Goal: Transaction & Acquisition: Purchase product/service

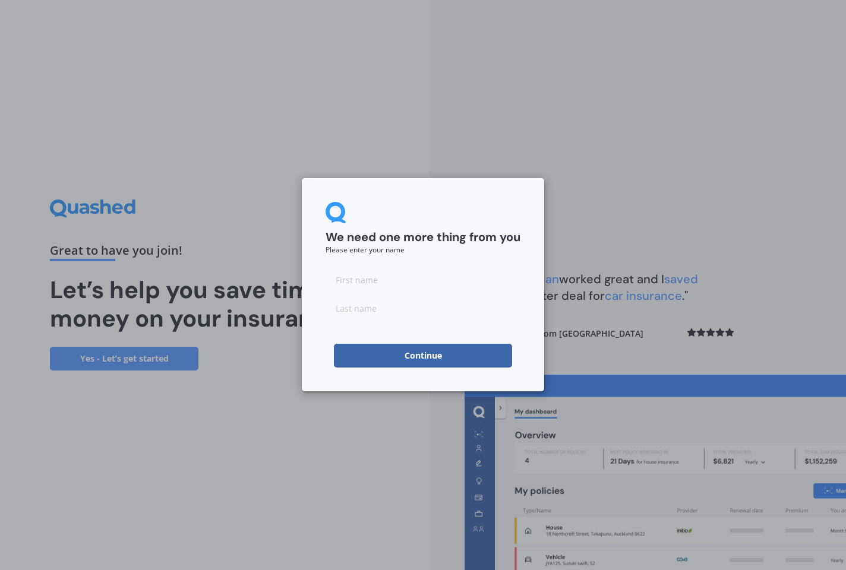
click at [333, 282] on input at bounding box center [423, 280] width 195 height 24
type input "[PERSON_NAME]"
click at [393, 287] on input "[PERSON_NAME]" at bounding box center [423, 280] width 195 height 24
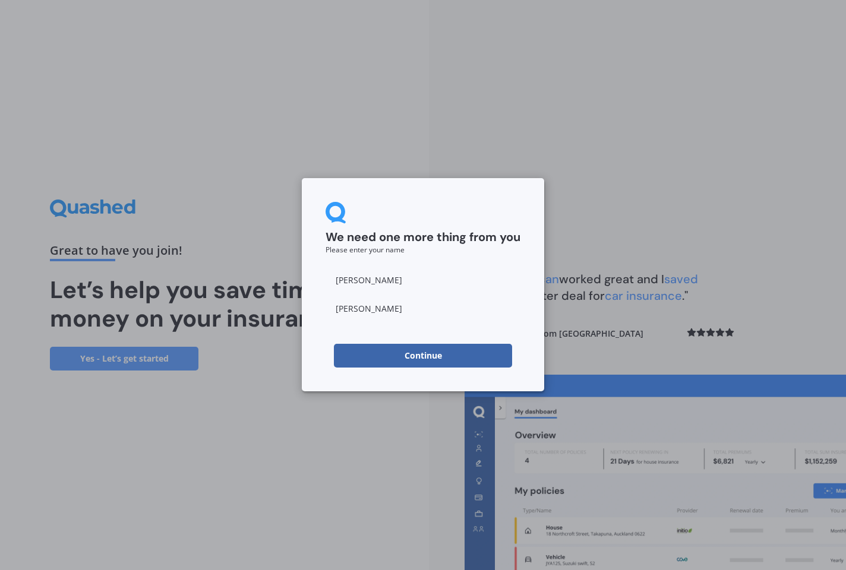
type input "[PERSON_NAME]"
click at [406, 356] on button "Continue" at bounding box center [423, 356] width 178 height 24
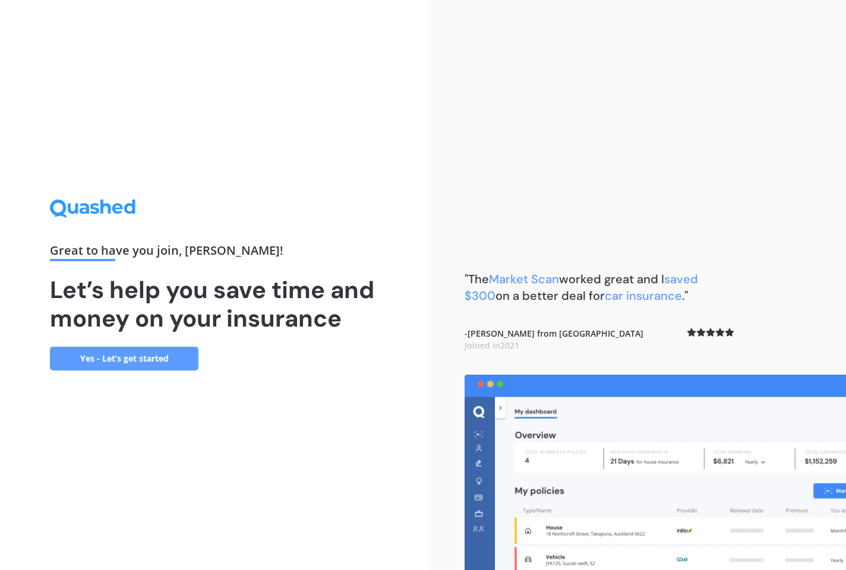
click at [154, 361] on link "Yes - Let’s get started" at bounding box center [124, 359] width 149 height 24
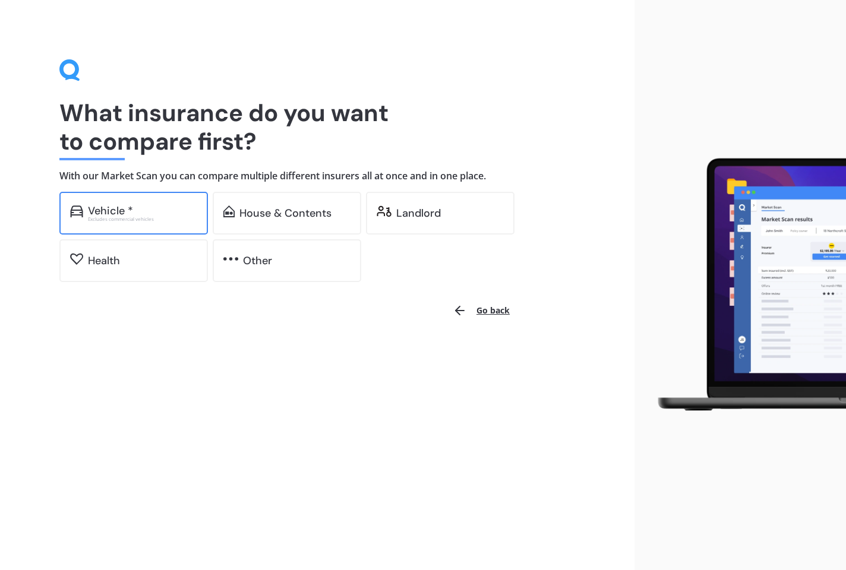
click at [143, 213] on div "Vehicle *" at bounding box center [142, 211] width 109 height 12
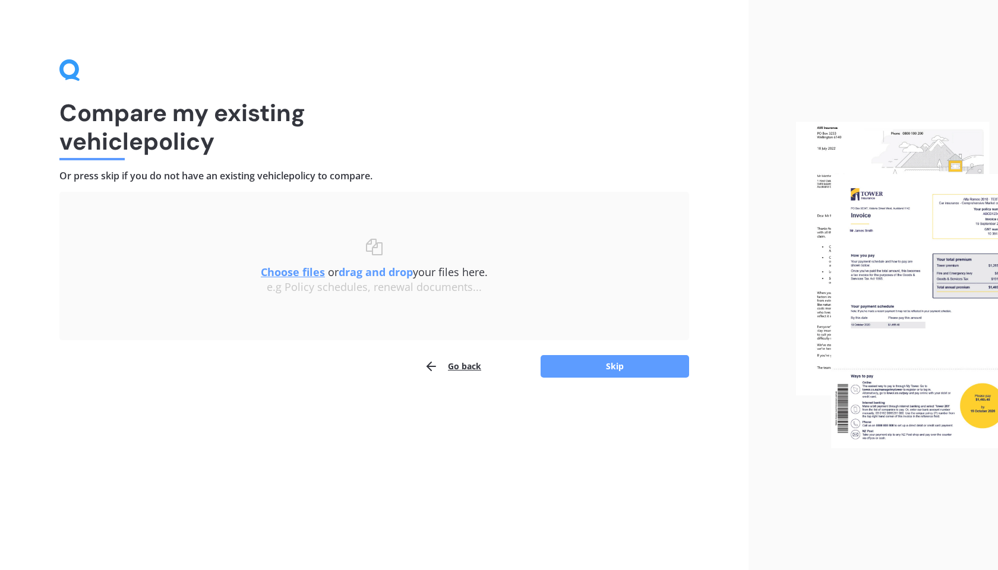
click at [361, 272] on b "drag and drop" at bounding box center [376, 272] width 74 height 14
click at [380, 251] on div "Choose files or drag and drop your files here. Choose files or photos e.g Polic…" at bounding box center [374, 266] width 582 height 55
click at [379, 248] on div "Choose files or drag and drop your files here. Choose files or photos e.g Polic…" at bounding box center [374, 266] width 582 height 55
click at [360, 286] on div "e.g Policy schedules, renewal documents..." at bounding box center [374, 287] width 582 height 13
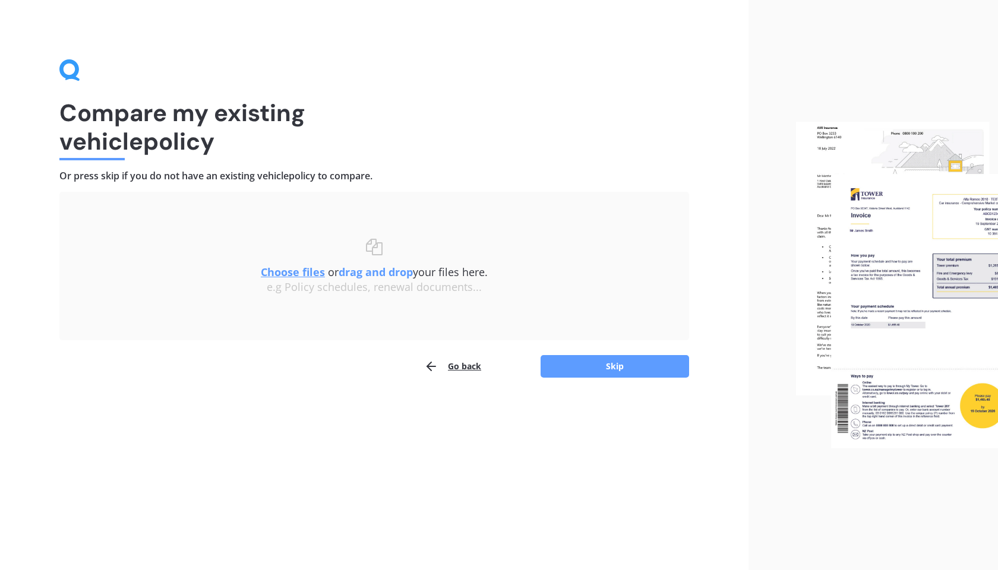
click at [359, 281] on div "e.g Policy schedules, renewal documents..." at bounding box center [374, 287] width 582 height 13
click at [305, 272] on u "Choose files" at bounding box center [293, 272] width 64 height 14
click at [616, 358] on button "Skip" at bounding box center [615, 366] width 149 height 23
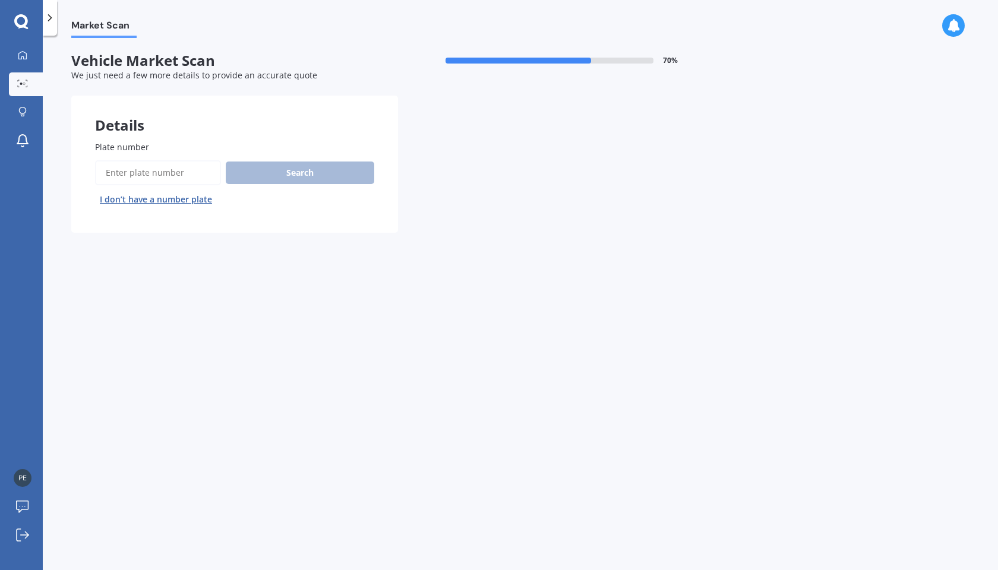
click at [134, 141] on span "Plate number" at bounding box center [122, 146] width 54 height 11
click at [134, 160] on input "Plate number" at bounding box center [158, 172] width 126 height 25
type input "HPD441"
click at [278, 176] on button "Search" at bounding box center [300, 173] width 149 height 23
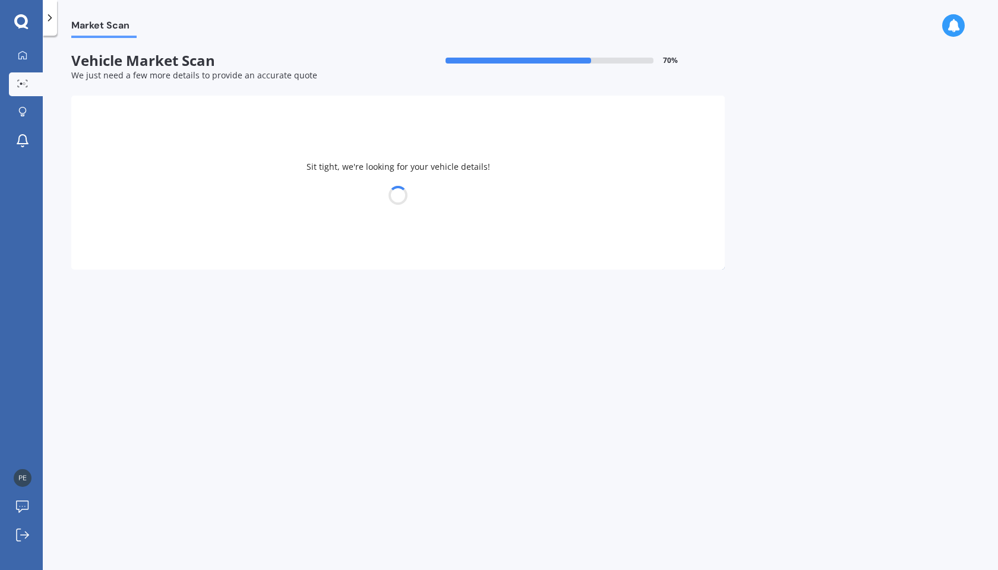
select select "HYUNDAI"
select select "I30"
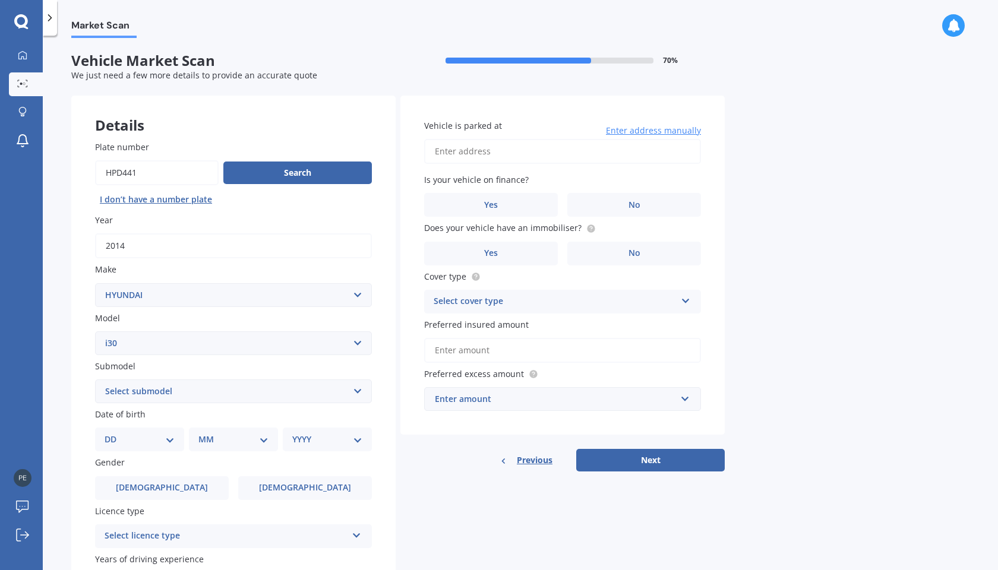
select select "HATCHBACK"
select select "16"
select select "08"
select select "1949"
click at [167, 492] on label "[DEMOGRAPHIC_DATA]" at bounding box center [162, 489] width 134 height 24
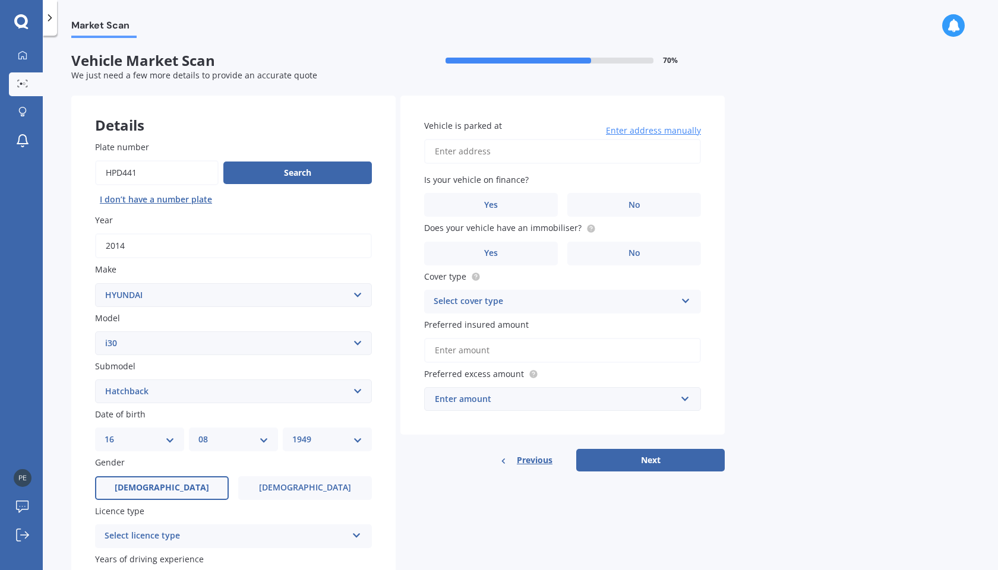
click at [0, 0] on input "[DEMOGRAPHIC_DATA]" at bounding box center [0, 0] width 0 height 0
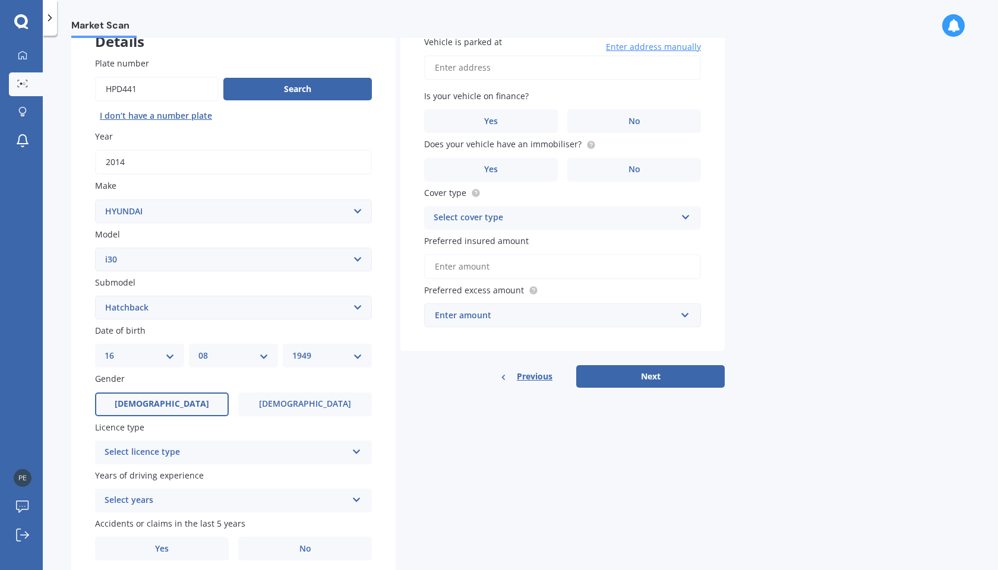
scroll to position [90, 0]
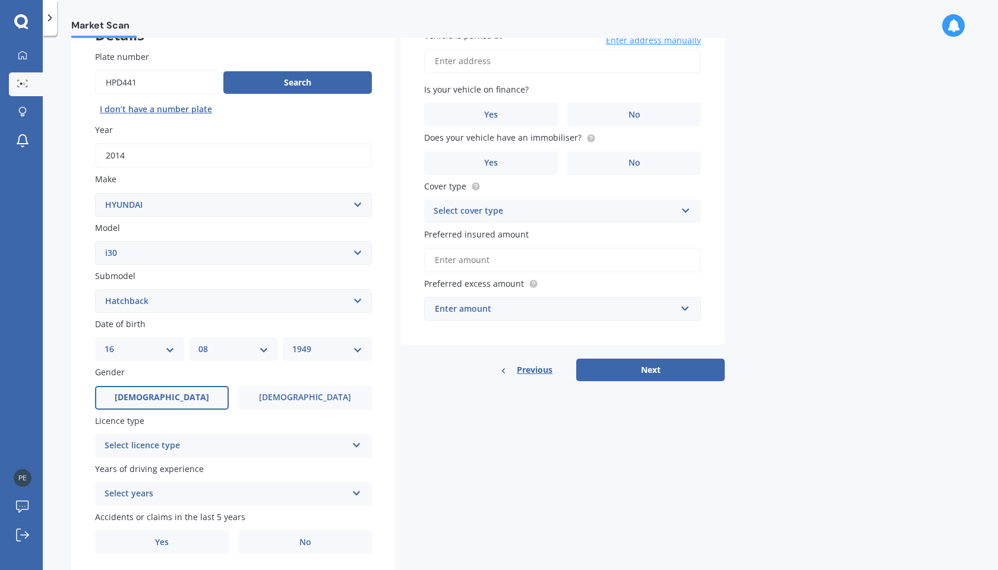
click at [358, 442] on icon at bounding box center [357, 443] width 10 height 8
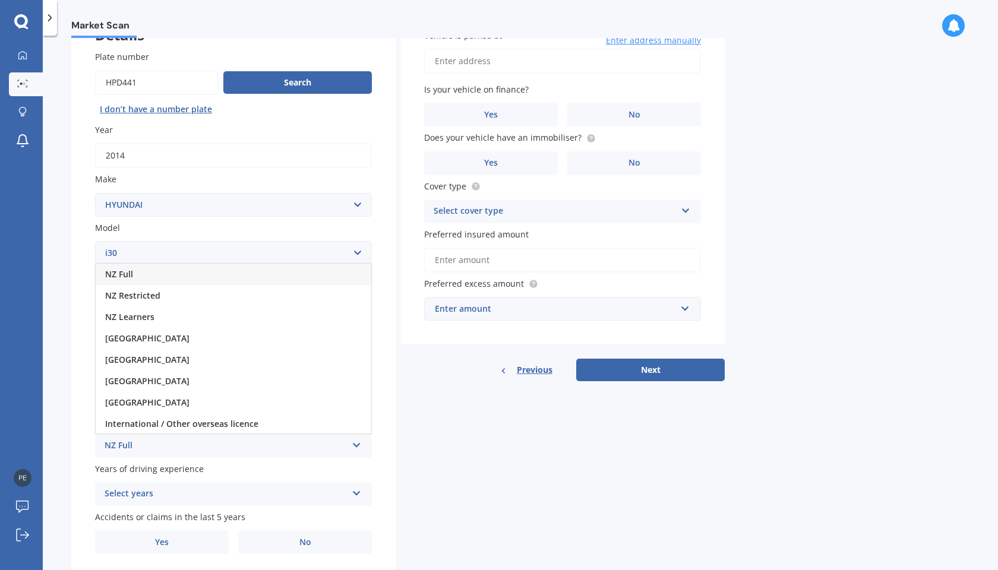
click at [303, 447] on div "NZ Full" at bounding box center [226, 446] width 242 height 14
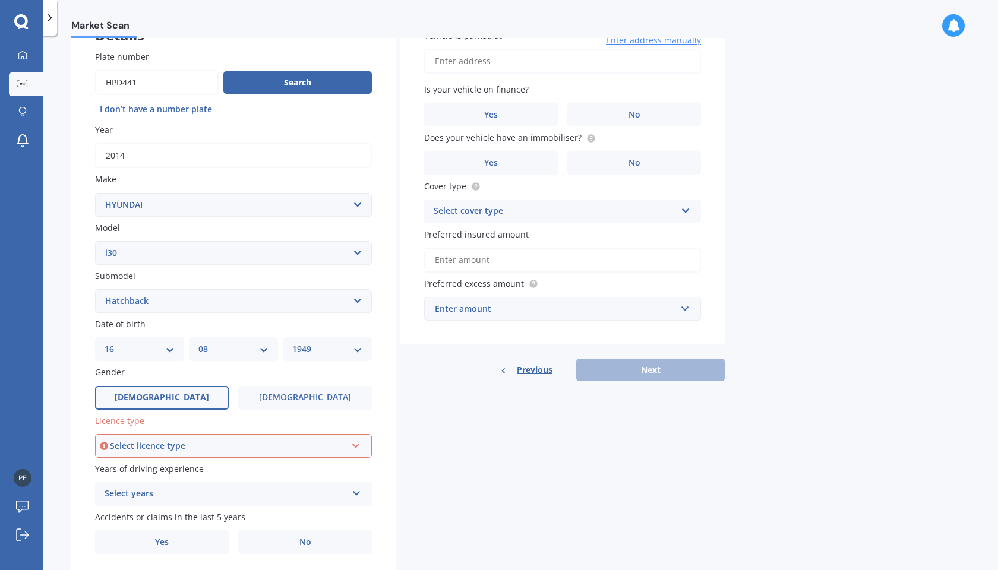
click at [303, 447] on div "Select licence type" at bounding box center [228, 446] width 237 height 13
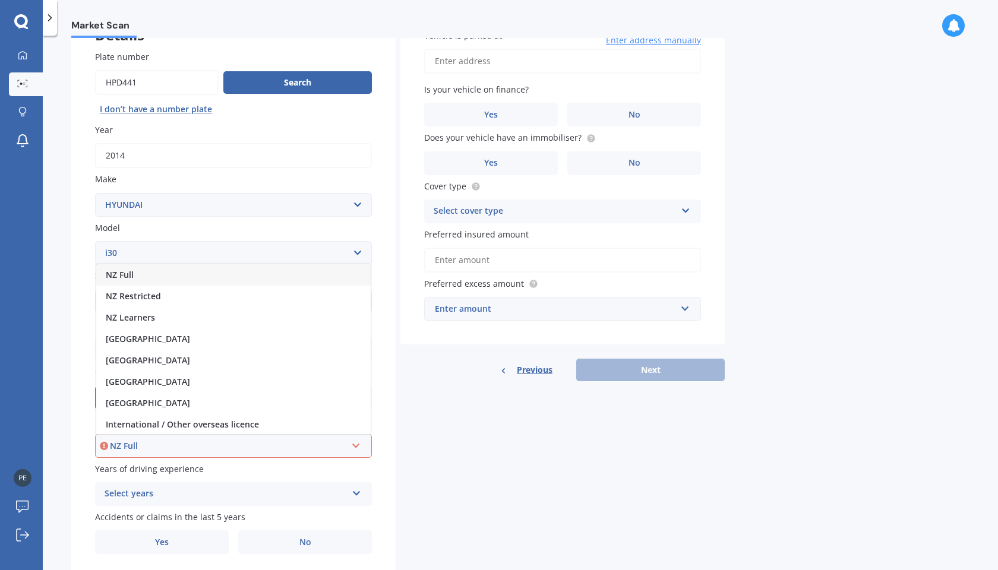
click at [173, 271] on div "NZ Full" at bounding box center [233, 274] width 275 height 21
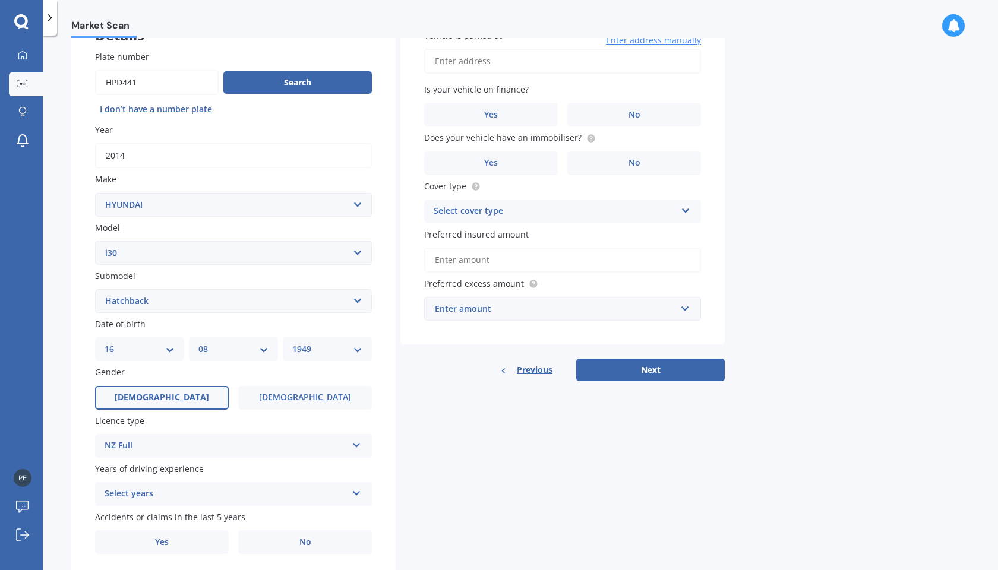
click at [358, 489] on icon at bounding box center [357, 491] width 10 height 8
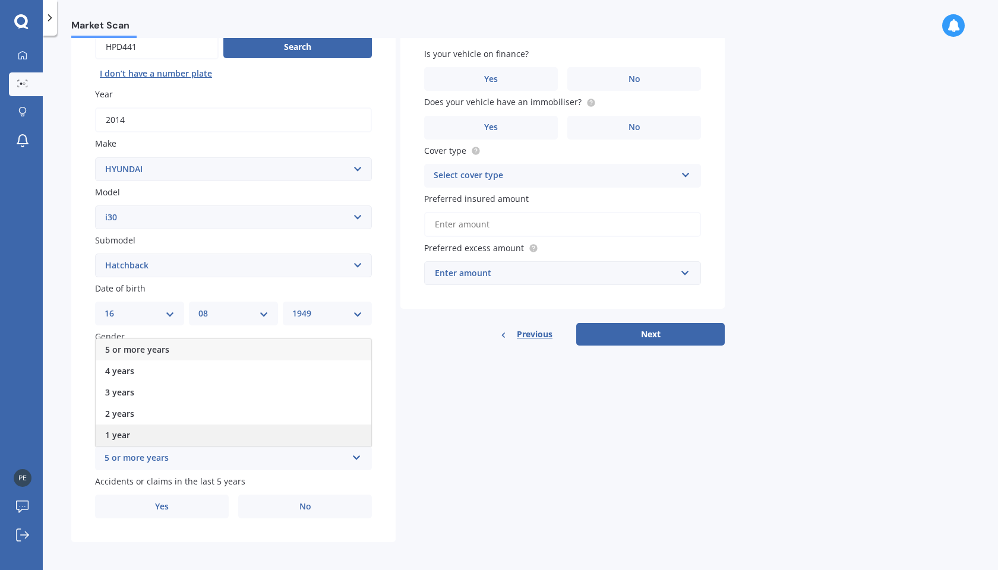
scroll to position [125, 0]
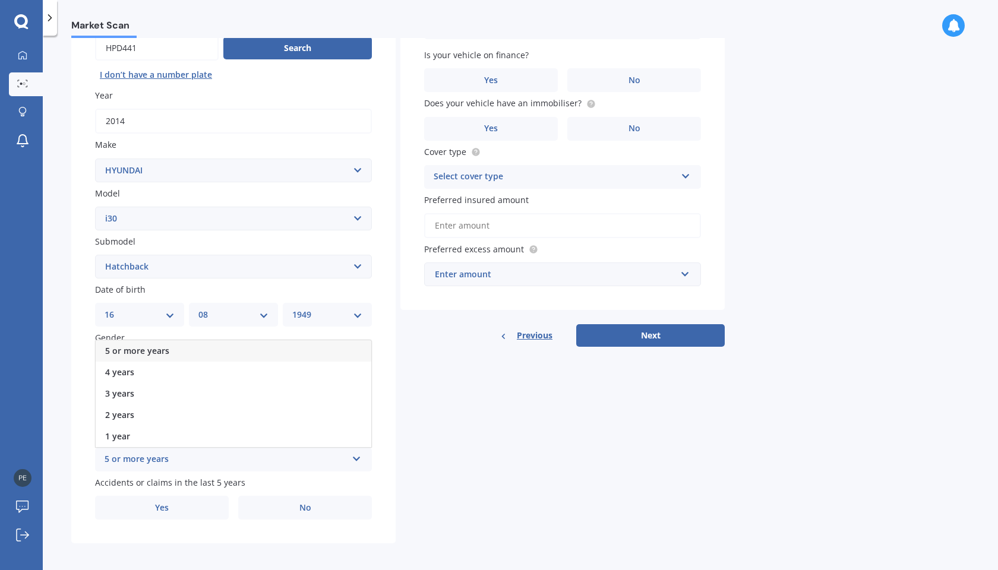
click at [270, 347] on div "5 or more years" at bounding box center [234, 351] width 276 height 21
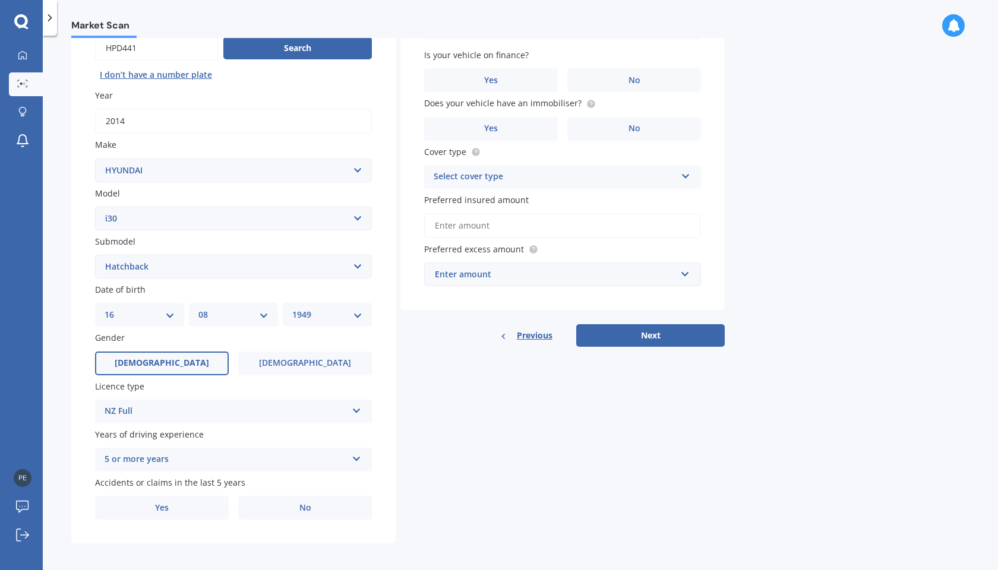
scroll to position [0, 0]
click at [304, 504] on span "No" at bounding box center [306, 508] width 12 height 10
click at [0, 0] on input "No" at bounding box center [0, 0] width 0 height 0
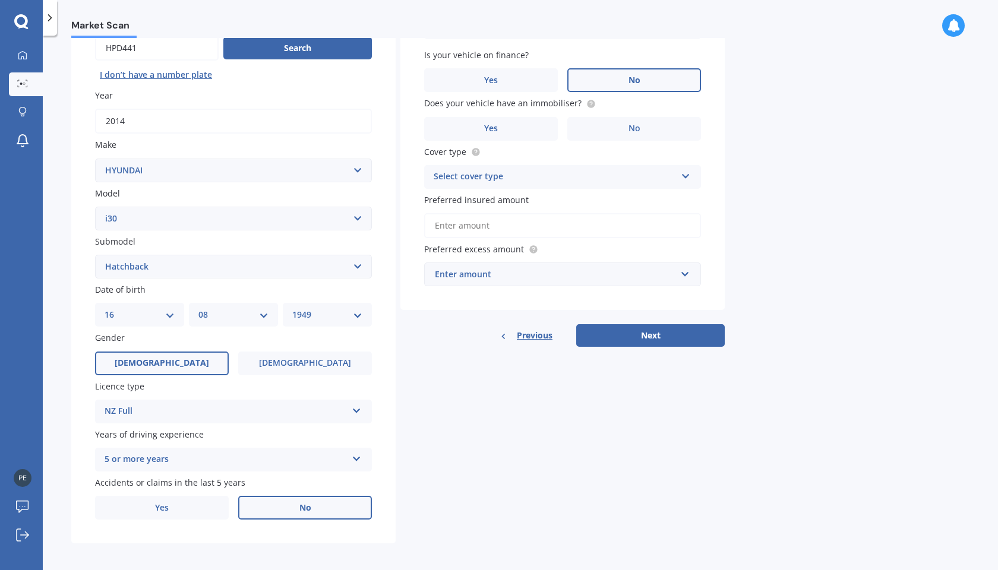
click at [647, 80] on label "No" at bounding box center [635, 80] width 134 height 24
click at [0, 0] on input "No" at bounding box center [0, 0] width 0 height 0
click at [590, 102] on icon at bounding box center [591, 103] width 2 height 2
click at [499, 128] on label "Yes" at bounding box center [491, 129] width 134 height 24
click at [0, 0] on input "Yes" at bounding box center [0, 0] width 0 height 0
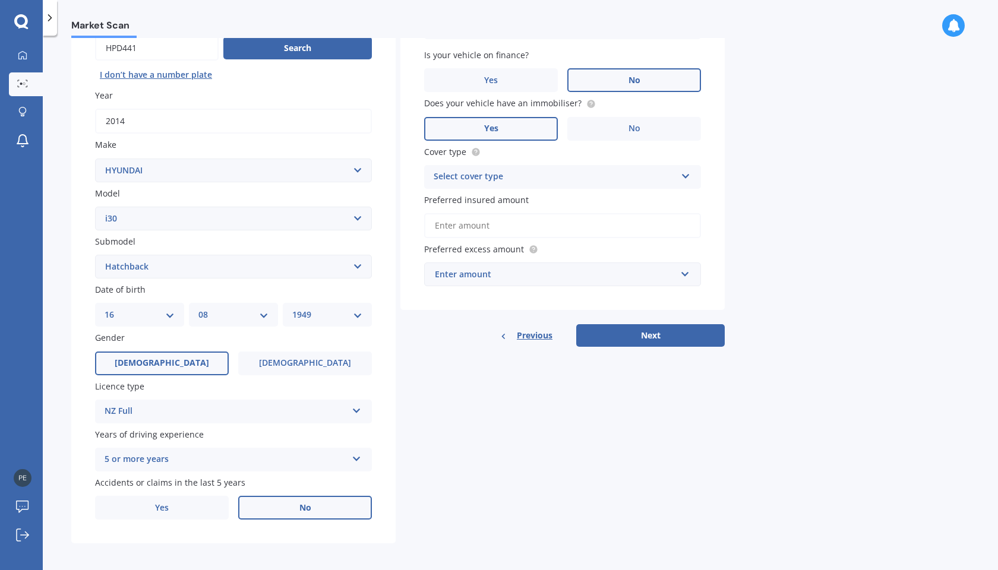
click at [686, 174] on icon at bounding box center [686, 174] width 10 height 8
click at [667, 195] on div "Comprehensive" at bounding box center [563, 200] width 276 height 21
click at [562, 229] on input "Preferred insured amount" at bounding box center [562, 225] width 277 height 25
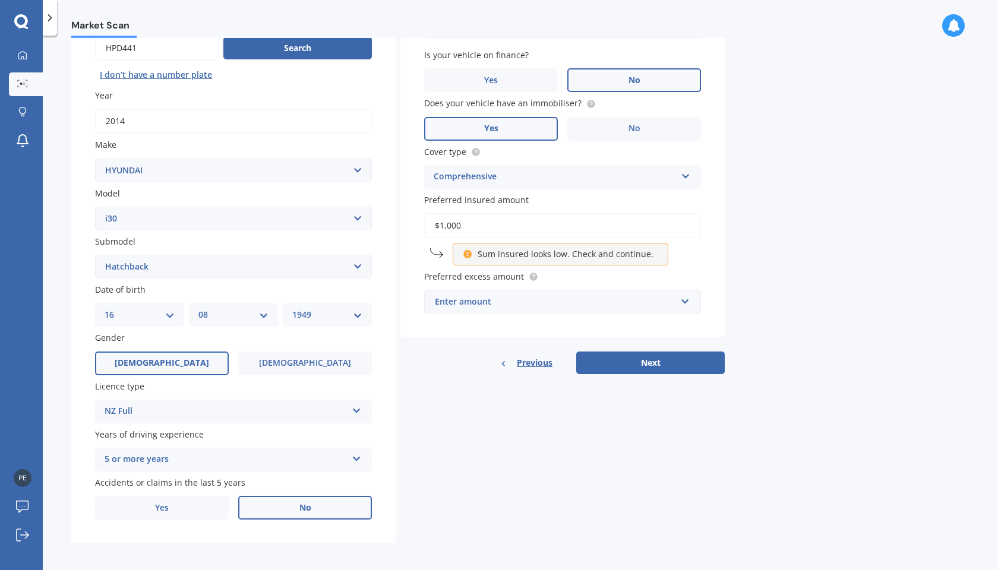
type input "$10,000"
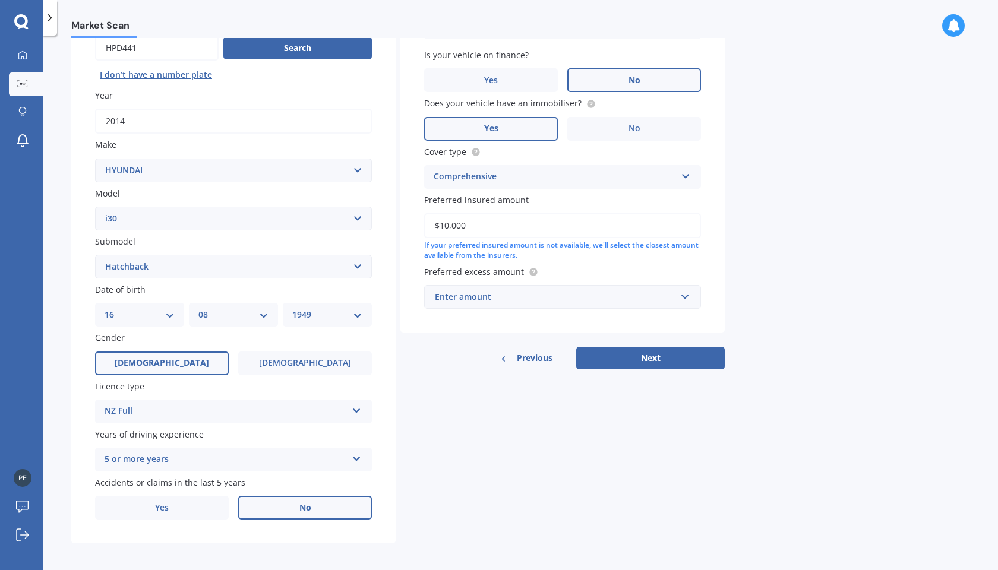
click at [585, 291] on div "Enter amount" at bounding box center [555, 297] width 241 height 13
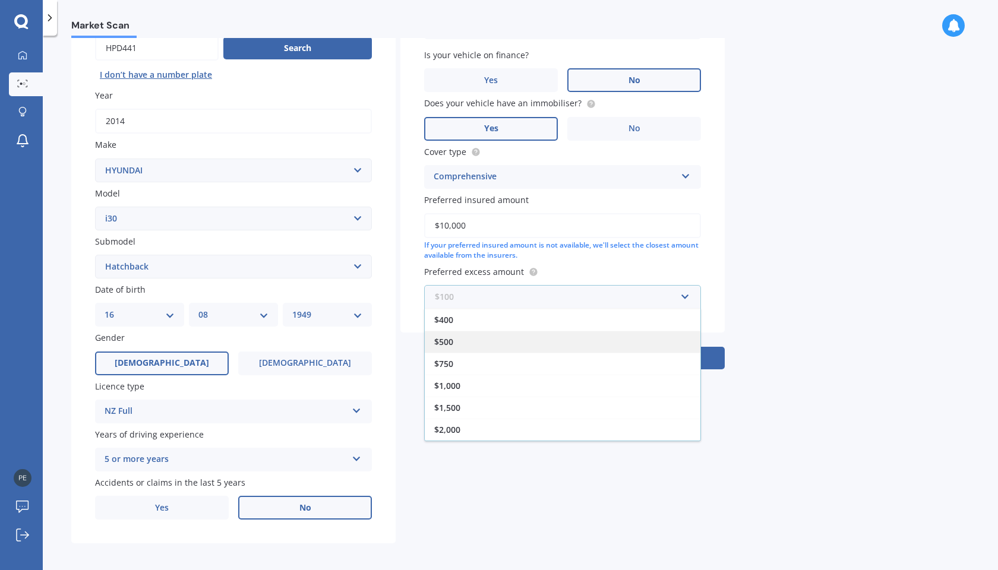
scroll to position [21, 0]
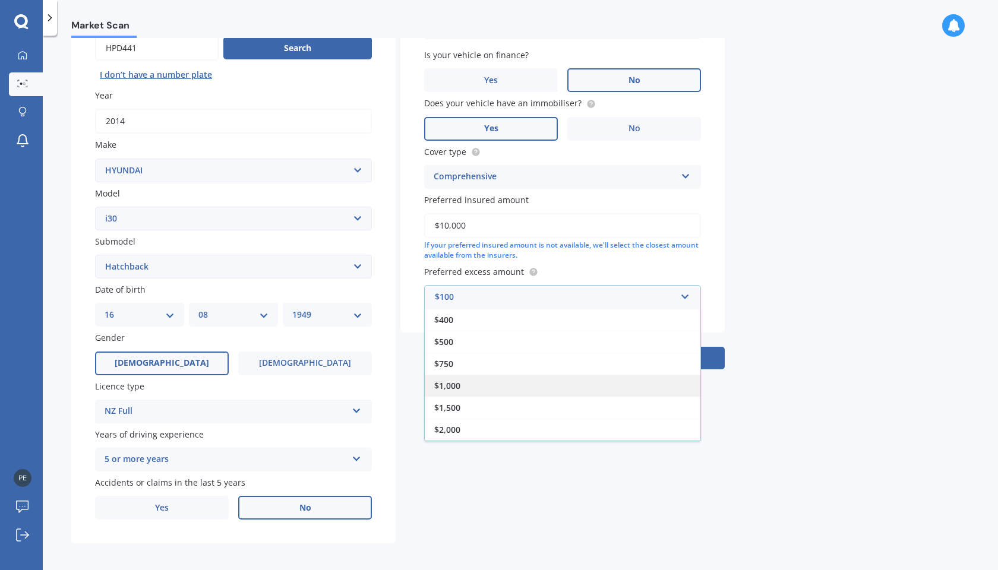
click at [581, 376] on div "$1,000" at bounding box center [563, 386] width 276 height 22
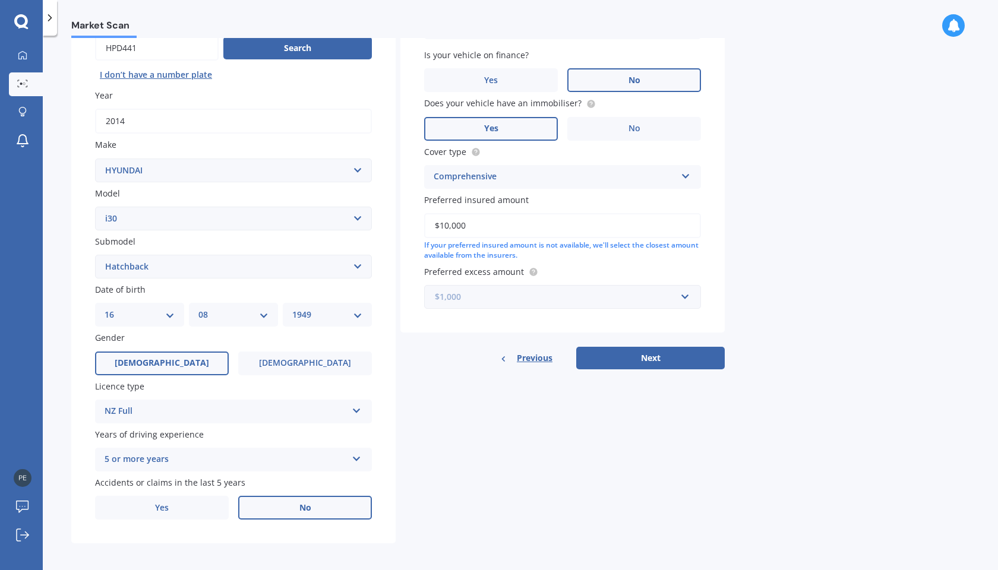
click at [685, 297] on input "text" at bounding box center [558, 297] width 266 height 23
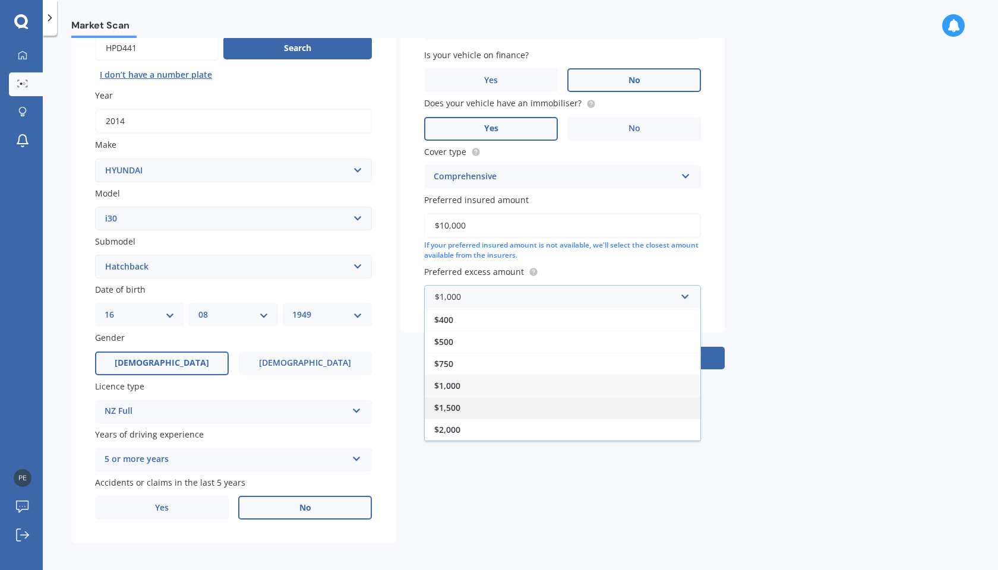
click at [608, 398] on div "$1,500" at bounding box center [563, 408] width 276 height 22
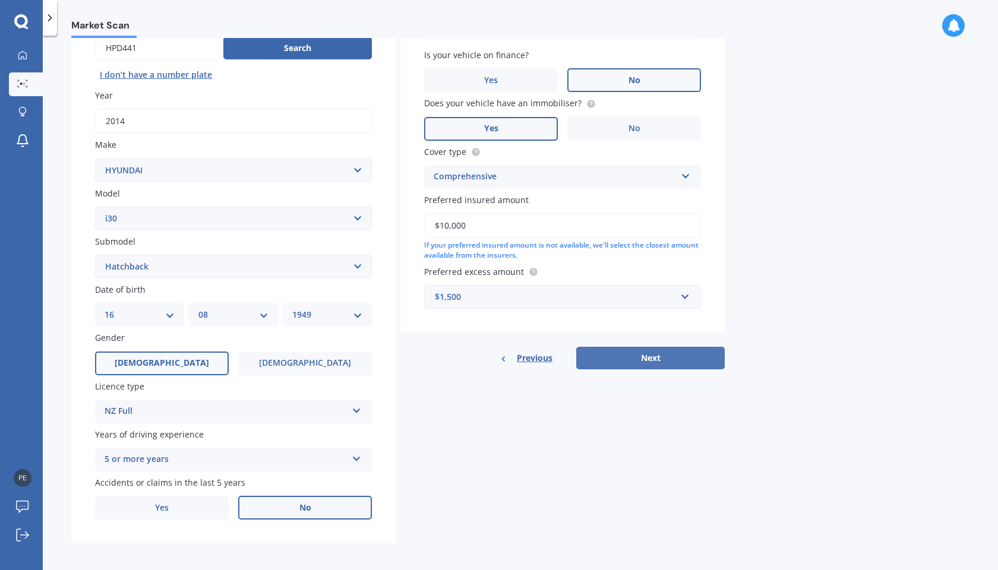
click at [663, 358] on button "Next" at bounding box center [650, 358] width 149 height 23
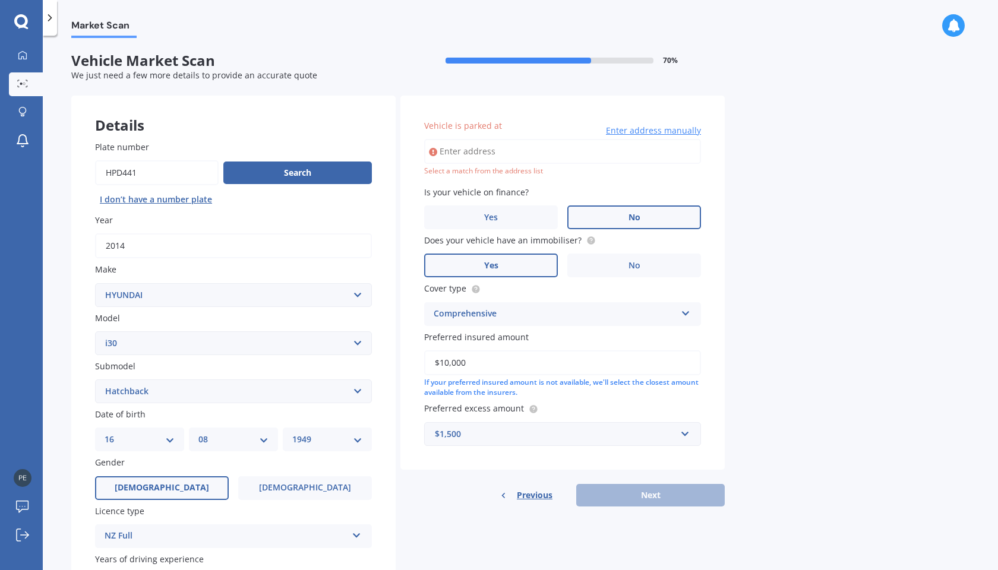
scroll to position [0, 0]
click at [452, 125] on span "Vehicle is parked at" at bounding box center [463, 125] width 78 height 11
click at [452, 139] on input "Vehicle is parked at" at bounding box center [562, 151] width 277 height 25
type input "[STREET_ADDRESS] 2018"
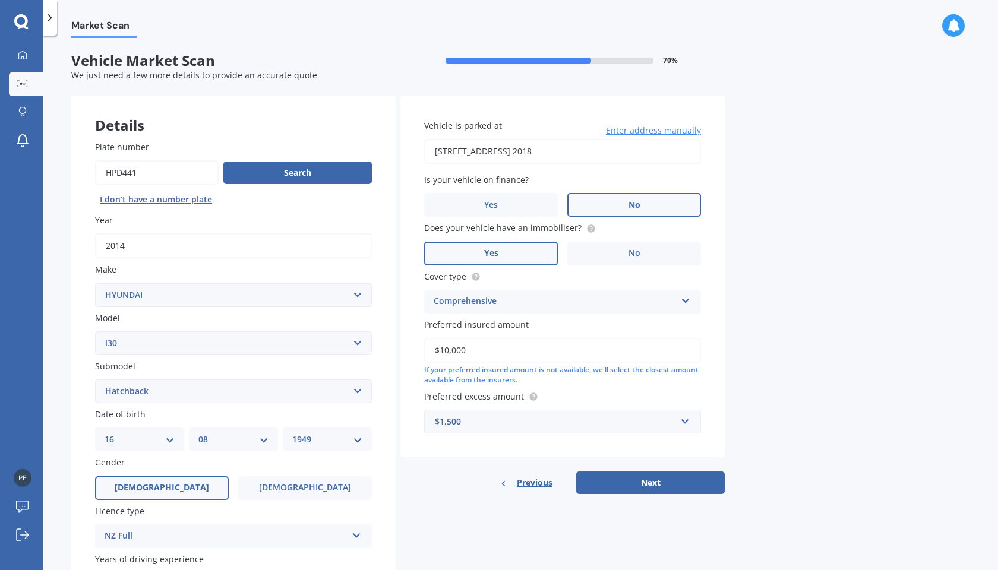
click at [633, 209] on label "No" at bounding box center [635, 205] width 134 height 24
click at [0, 0] on input "No" at bounding box center [0, 0] width 0 height 0
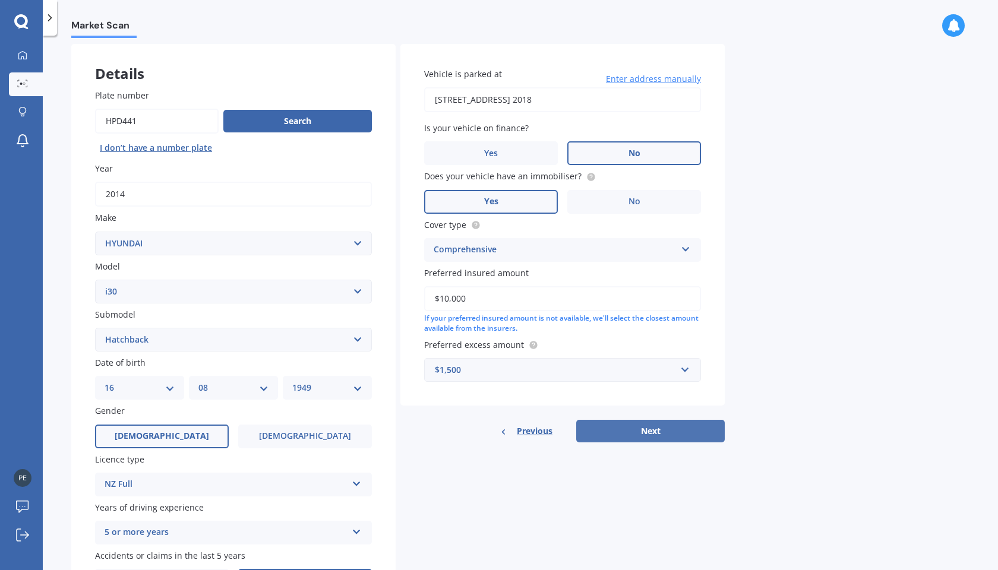
click at [639, 427] on button "Next" at bounding box center [650, 431] width 149 height 23
select select "16"
select select "08"
select select "1949"
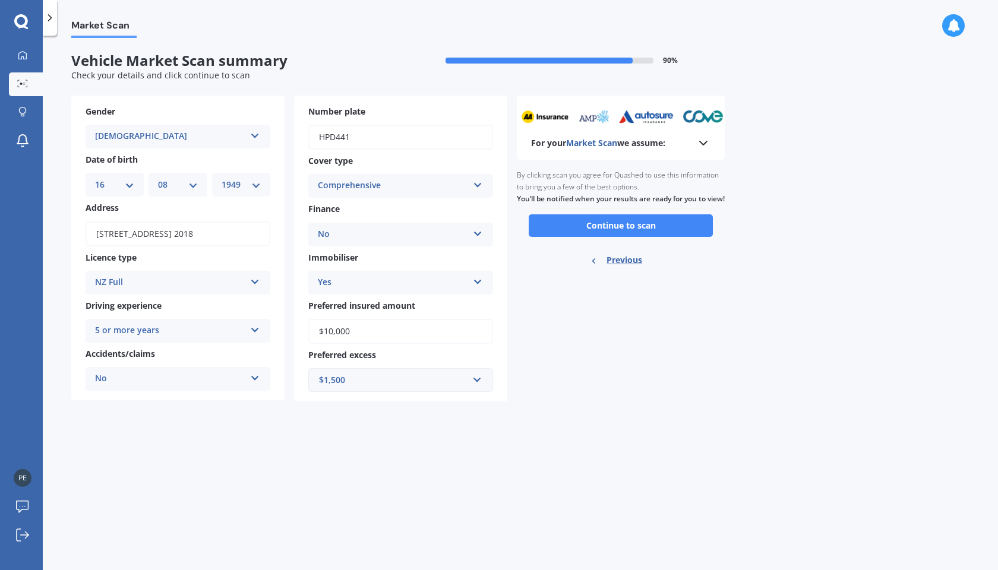
scroll to position [0, 0]
click at [709, 141] on icon at bounding box center [703, 143] width 14 height 14
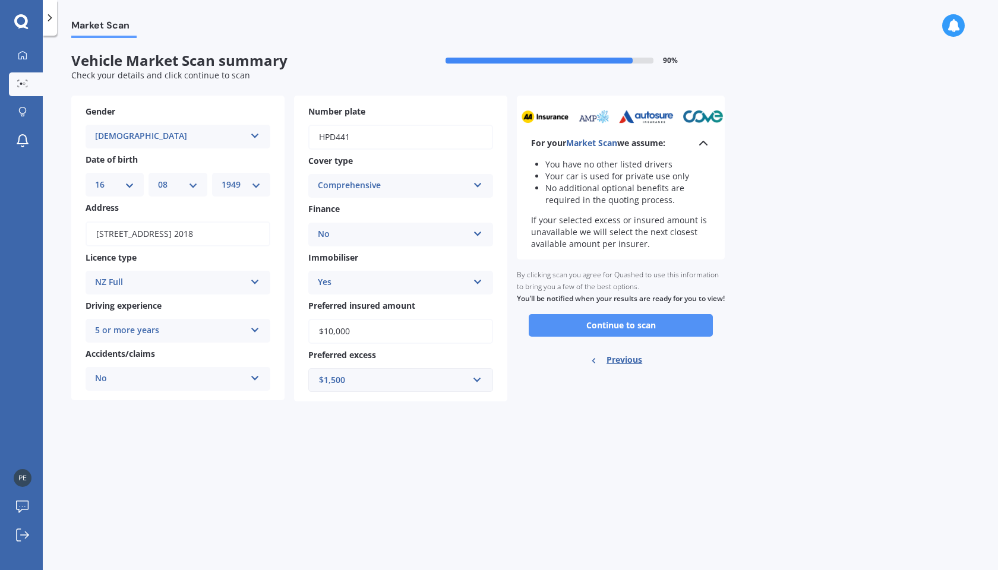
click at [627, 331] on button "Continue to scan" at bounding box center [621, 325] width 184 height 23
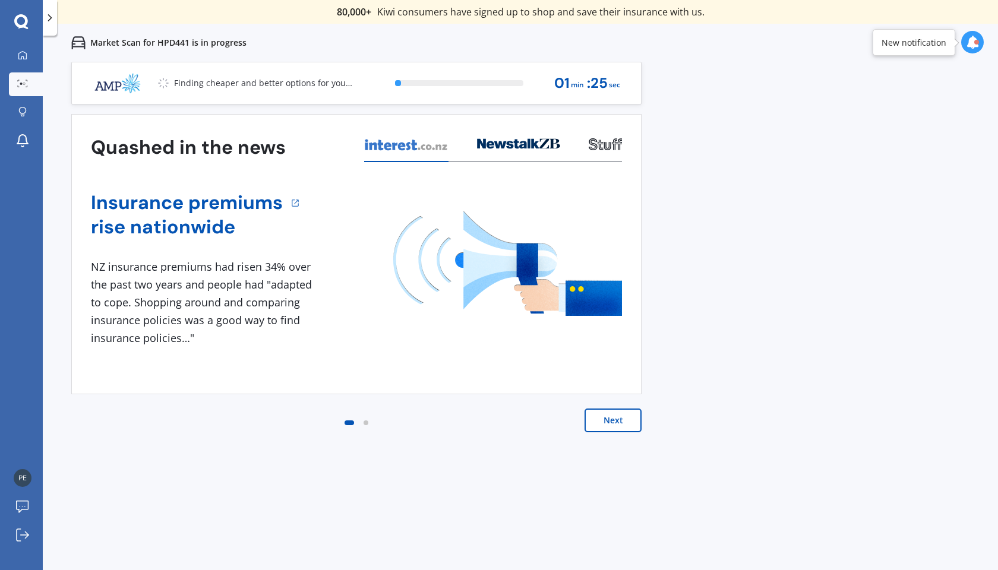
click at [603, 419] on button "Next" at bounding box center [613, 421] width 57 height 24
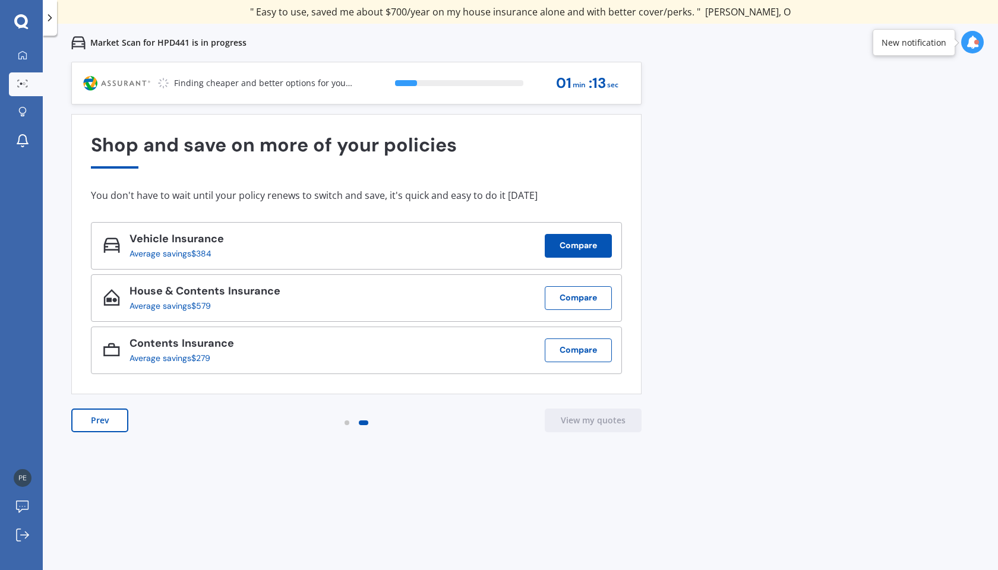
click at [590, 244] on button "Compare" at bounding box center [578, 246] width 67 height 24
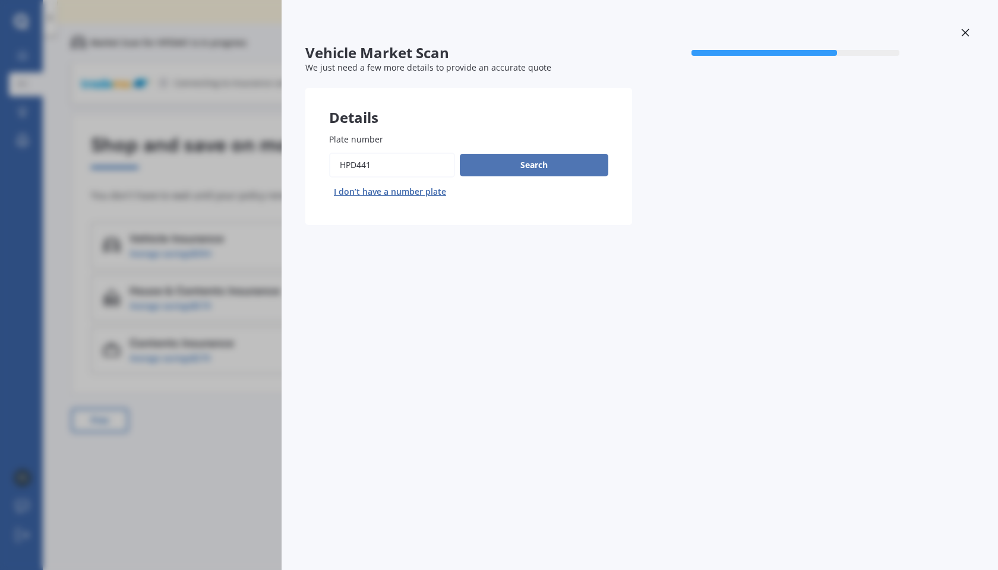
click at [545, 165] on button "Search" at bounding box center [534, 165] width 149 height 23
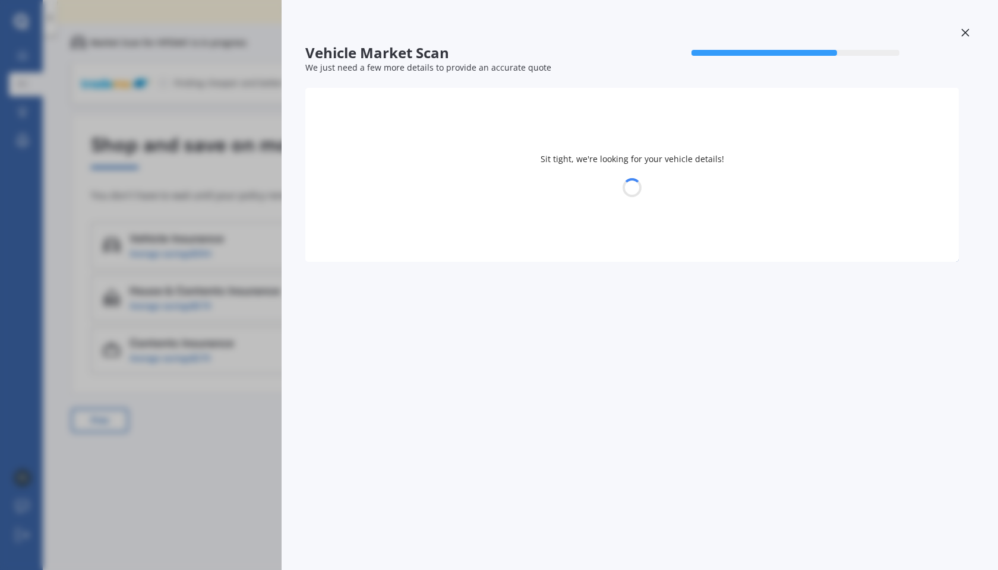
select select "HYUNDAI"
select select "I30"
select select "16"
select select "08"
select select "1949"
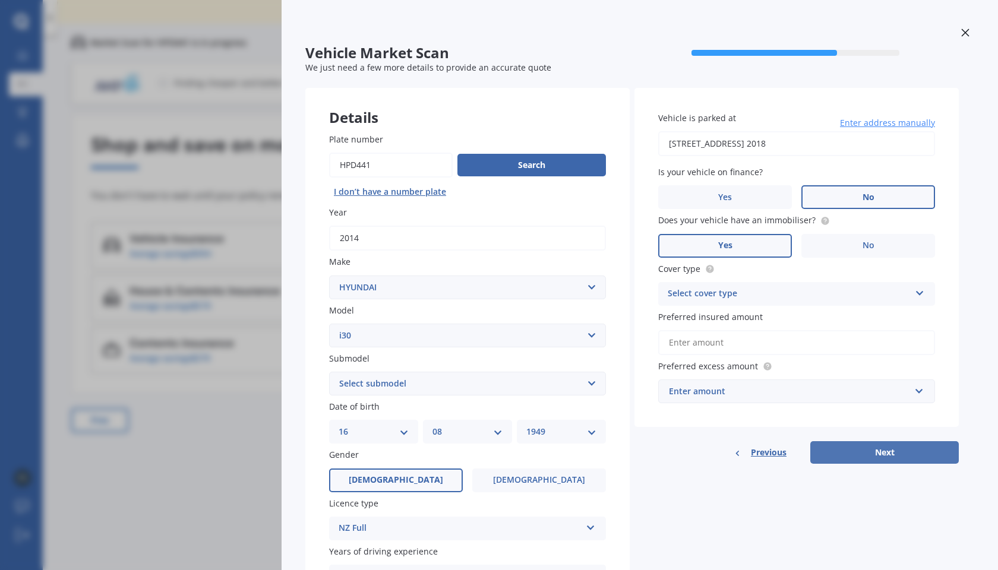
click at [846, 449] on button "Next" at bounding box center [885, 453] width 149 height 23
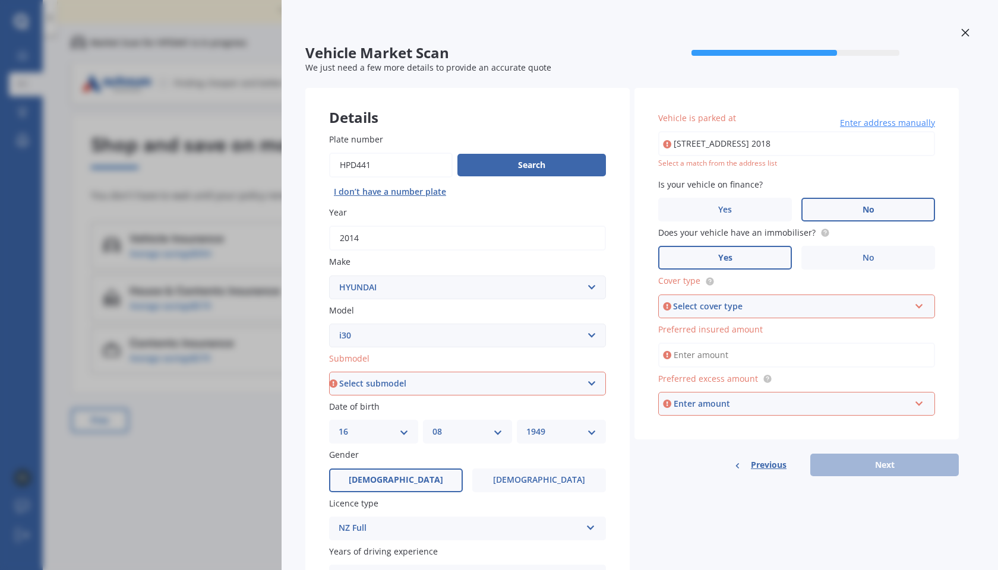
click at [721, 124] on div "Vehicle is parked at [STREET_ADDRESS] 2018 Enter address manually Select a matc…" at bounding box center [796, 140] width 277 height 57
click at [723, 120] on span "Vehicle is parked at" at bounding box center [697, 117] width 78 height 11
click at [723, 131] on input "[STREET_ADDRESS] 2018" at bounding box center [796, 143] width 277 height 25
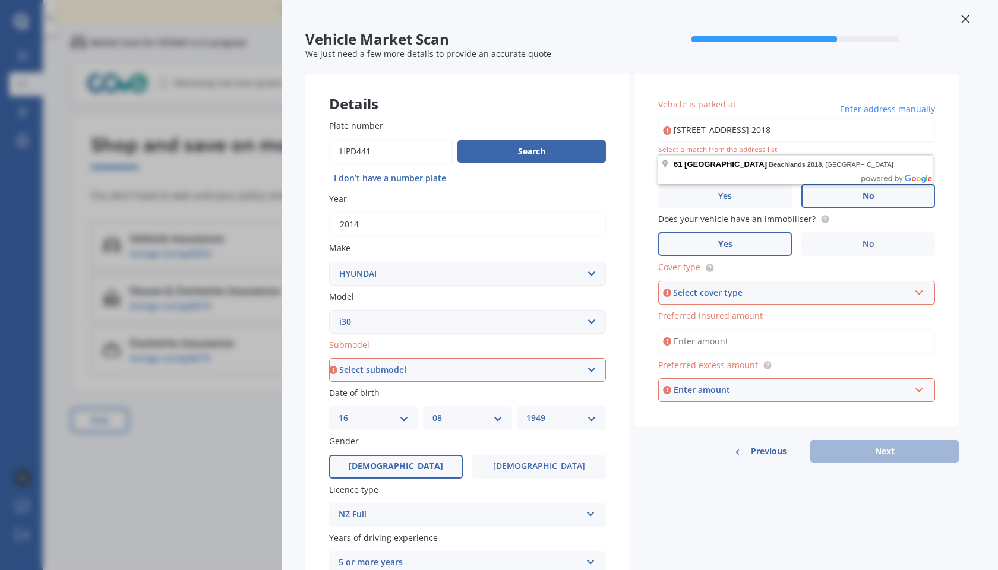
scroll to position [14, 0]
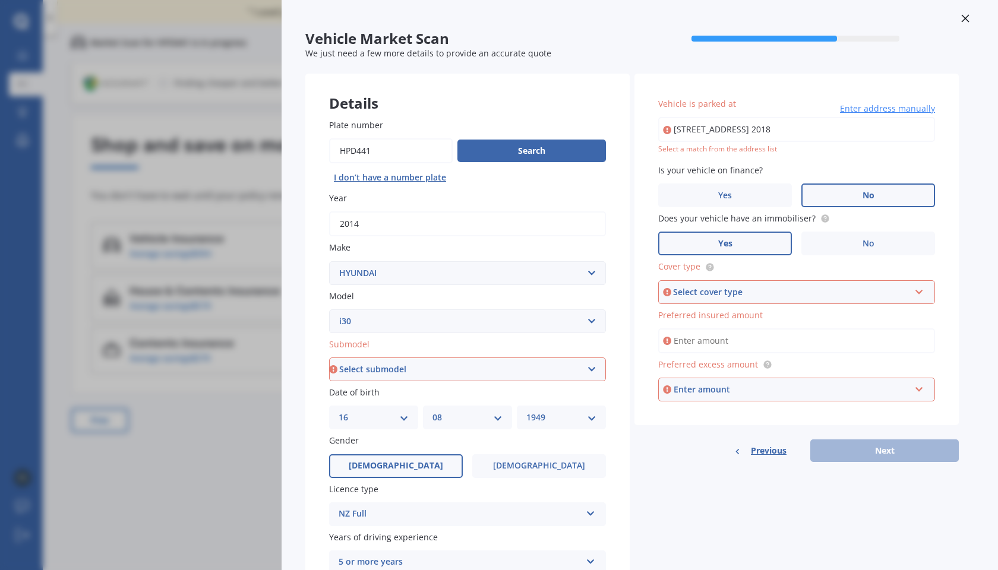
select select "STATION WAGON 1.6A4"
click at [846, 131] on input "[STREET_ADDRESS] 2018" at bounding box center [796, 129] width 277 height 25
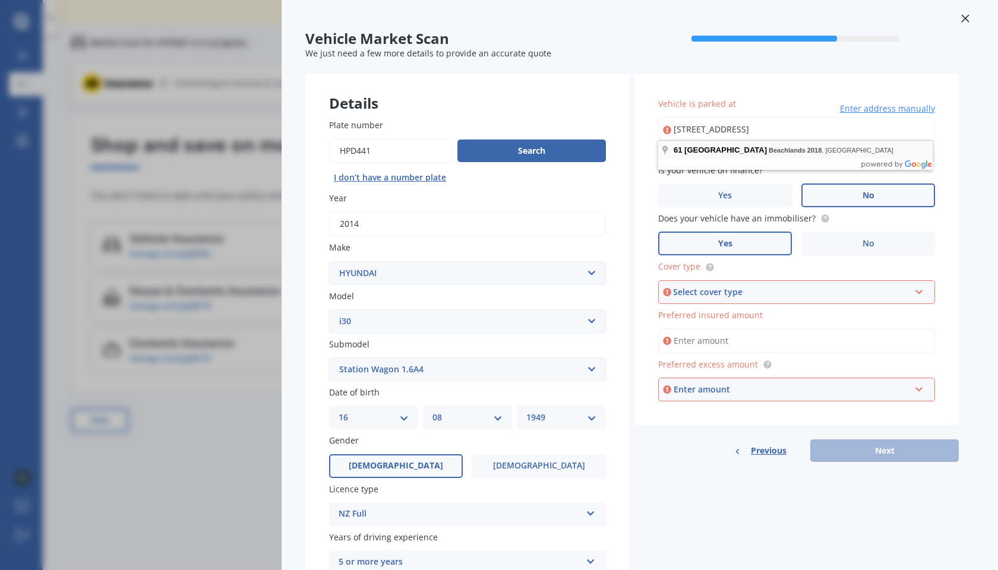
type input "[STREET_ADDRESS] 2018"
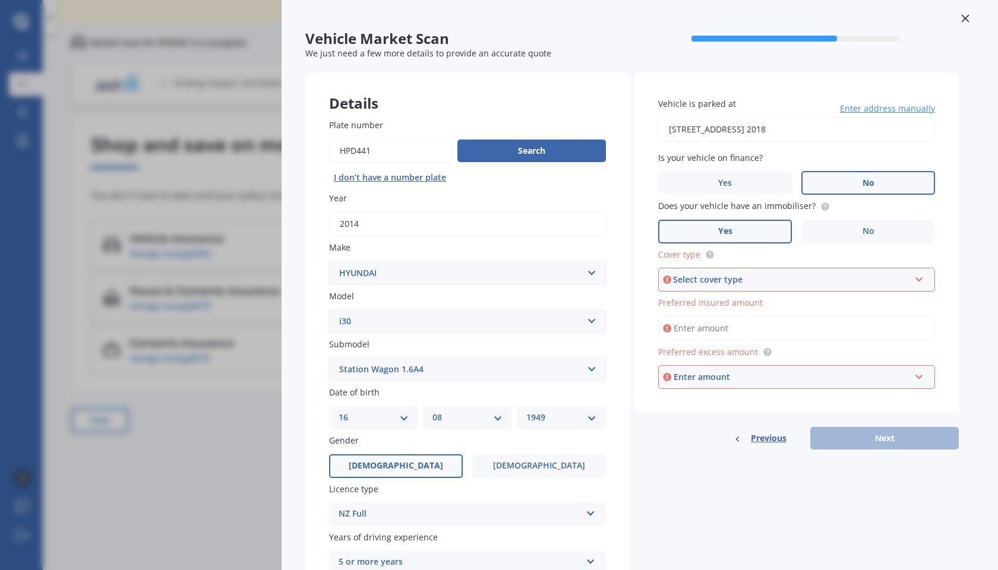
click at [845, 177] on label "No" at bounding box center [869, 183] width 134 height 24
click at [0, 0] on input "No" at bounding box center [0, 0] width 0 height 0
click at [762, 233] on label "Yes" at bounding box center [725, 232] width 134 height 24
click at [0, 0] on input "Yes" at bounding box center [0, 0] width 0 height 0
click at [846, 276] on icon at bounding box center [920, 277] width 10 height 8
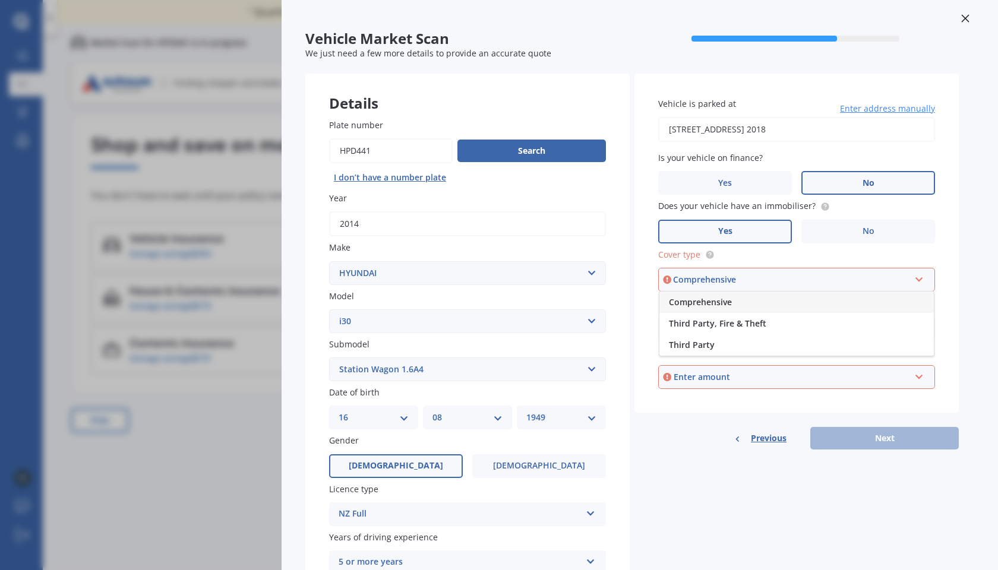
drag, startPoint x: 749, startPoint y: 303, endPoint x: 740, endPoint y: 302, distance: 8.3
click at [740, 302] on div "Comprehensive" at bounding box center [797, 302] width 275 height 21
click at [720, 298] on span "Preferred insured amount" at bounding box center [710, 302] width 105 height 11
click at [720, 316] on input "Preferred insured amount" at bounding box center [796, 328] width 277 height 25
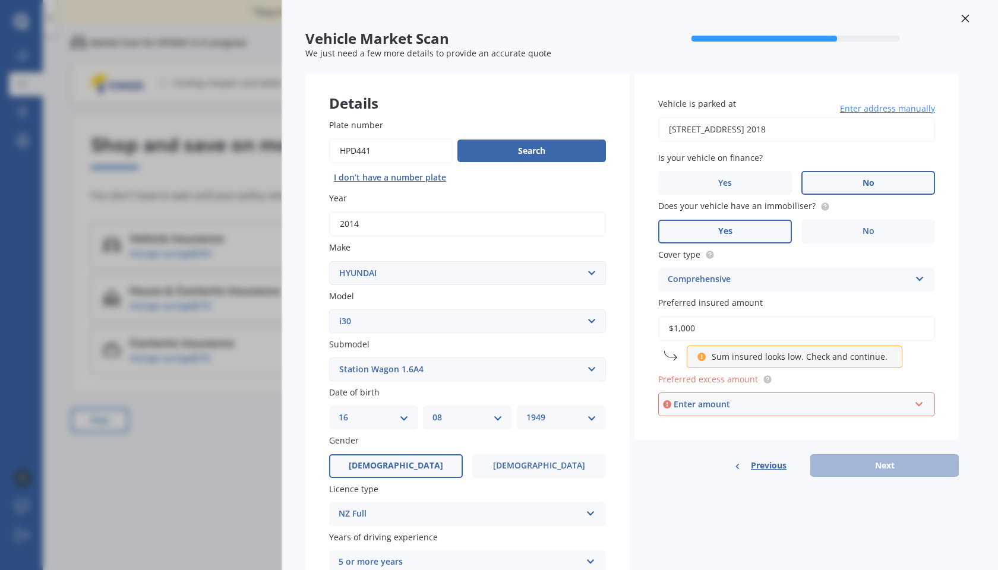
type input "$10,000"
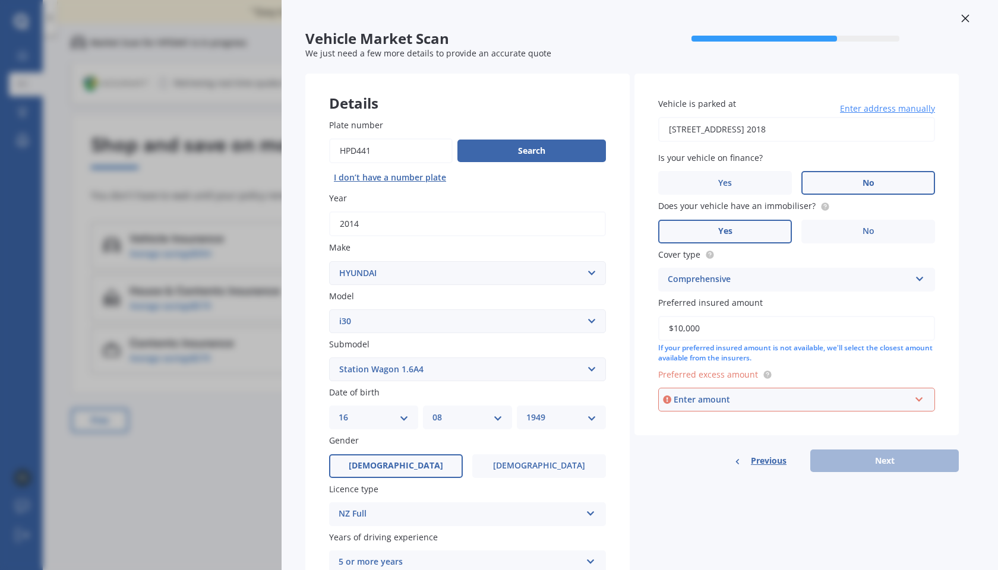
click at [755, 394] on div "Enter amount" at bounding box center [792, 399] width 237 height 13
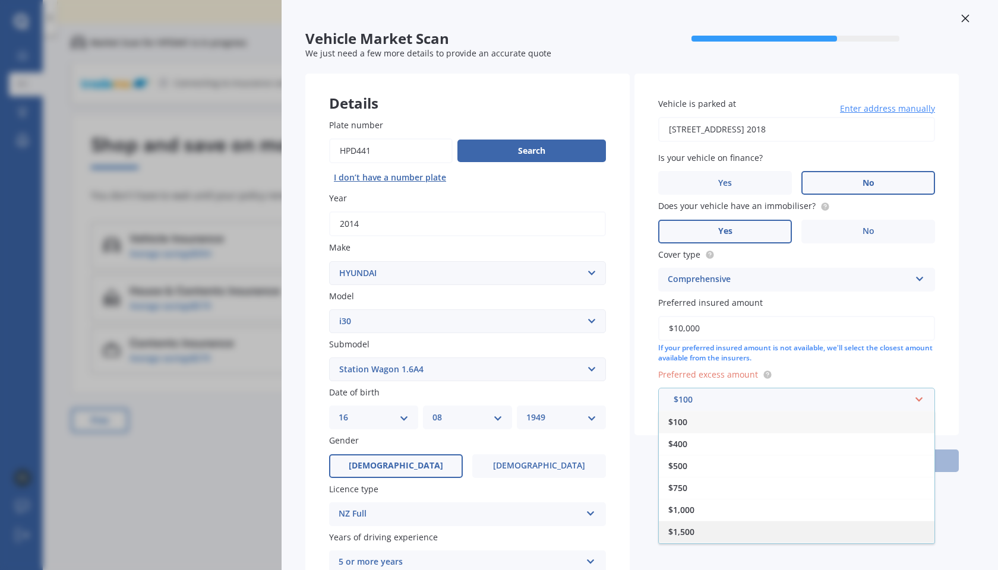
click at [709, 522] on div "$1,500" at bounding box center [797, 532] width 276 height 22
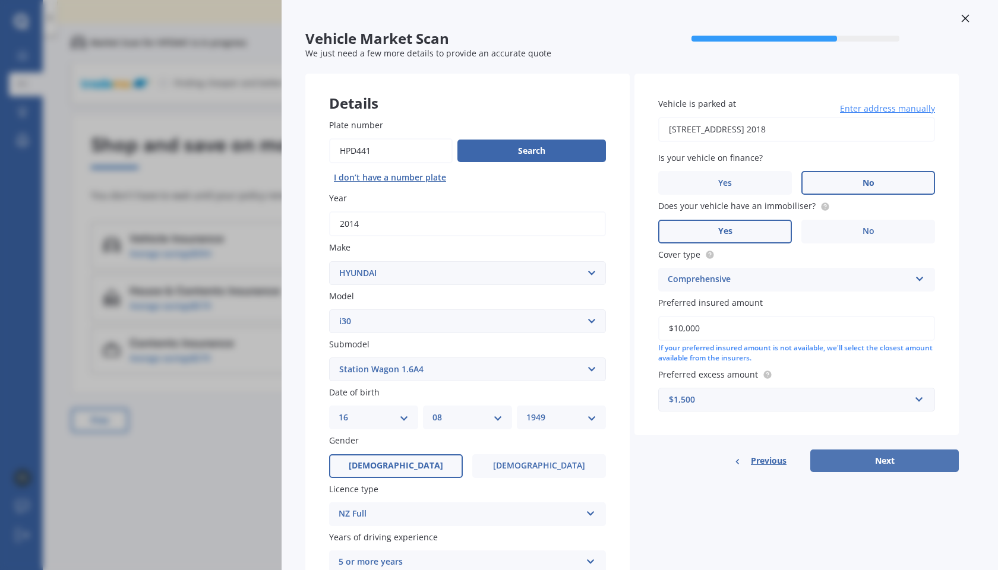
click at [846, 451] on button "Next" at bounding box center [885, 461] width 149 height 23
select select "16"
select select "08"
select select "1949"
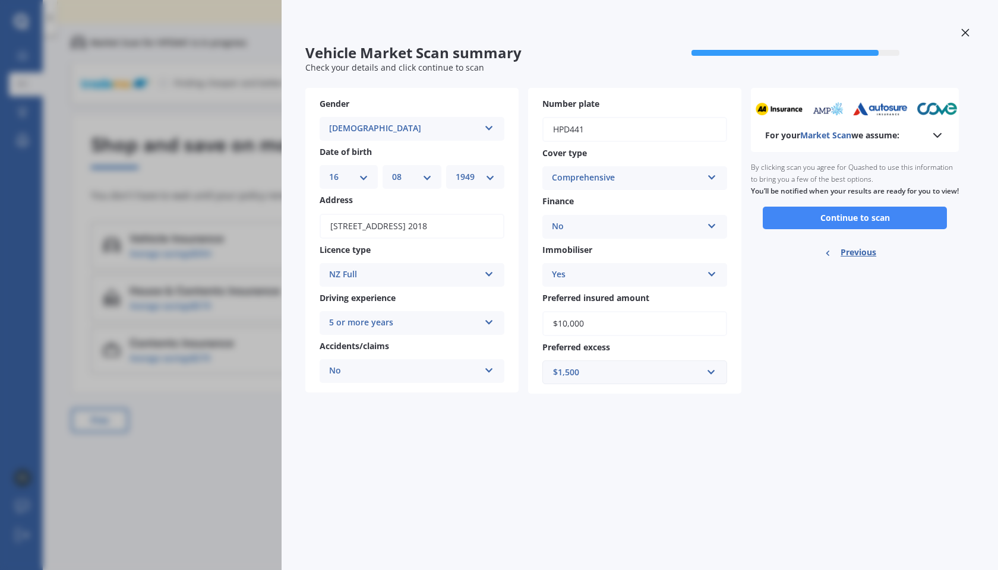
scroll to position [0, 0]
click at [846, 228] on button "Continue to scan" at bounding box center [855, 218] width 184 height 23
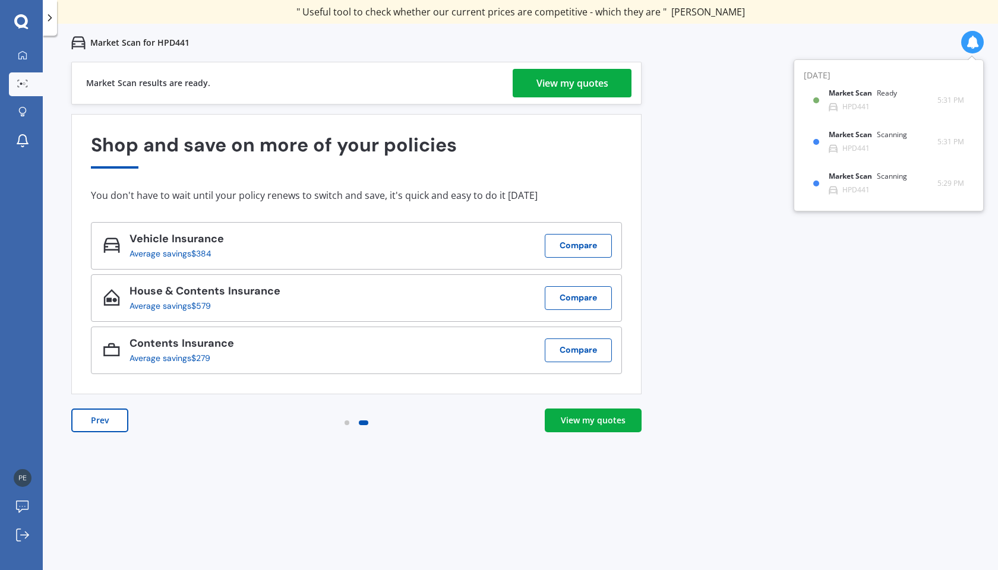
click at [609, 421] on div "View my quotes" at bounding box center [593, 421] width 65 height 12
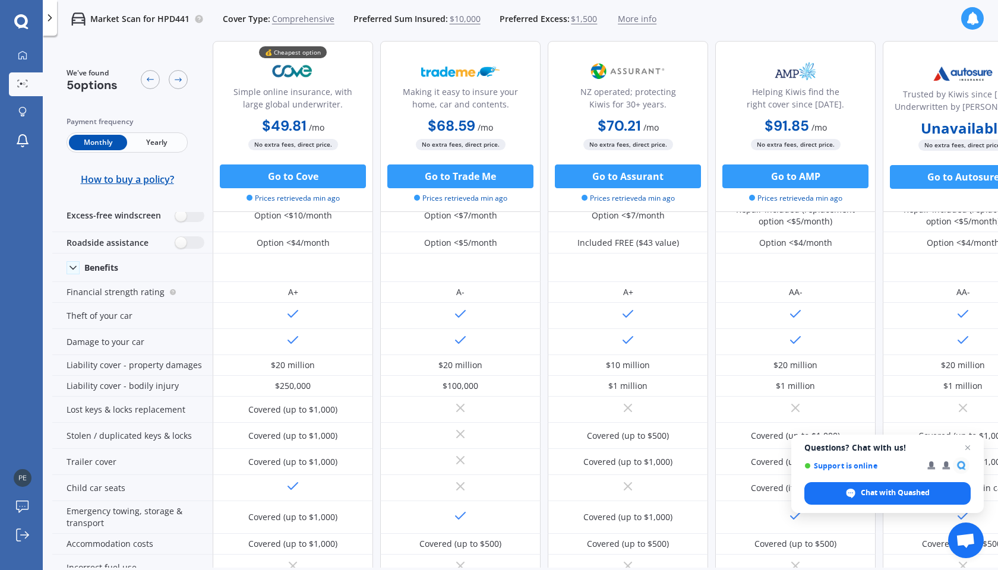
scroll to position [67, 0]
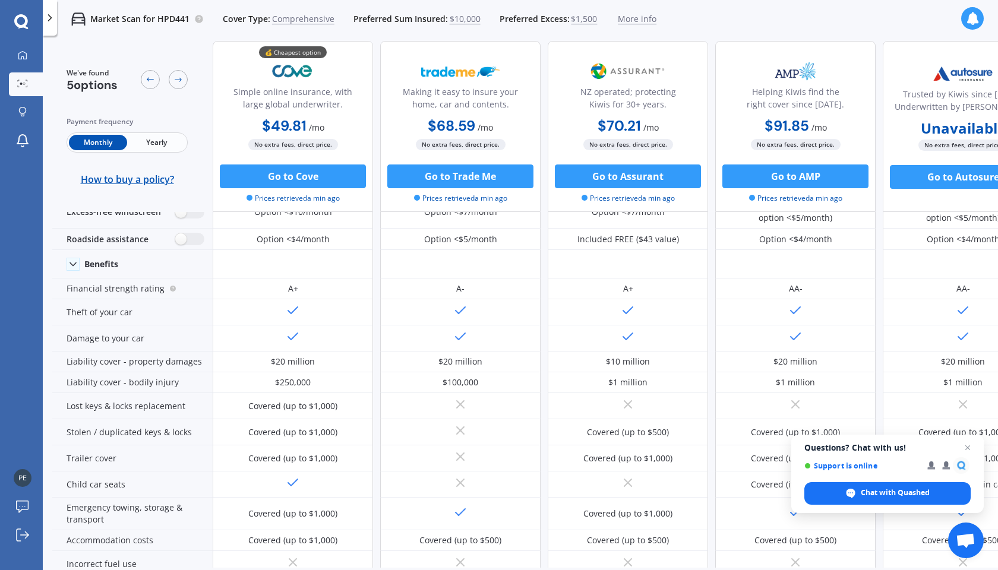
click at [846, 446] on span "Close chat" at bounding box center [968, 448] width 14 height 14
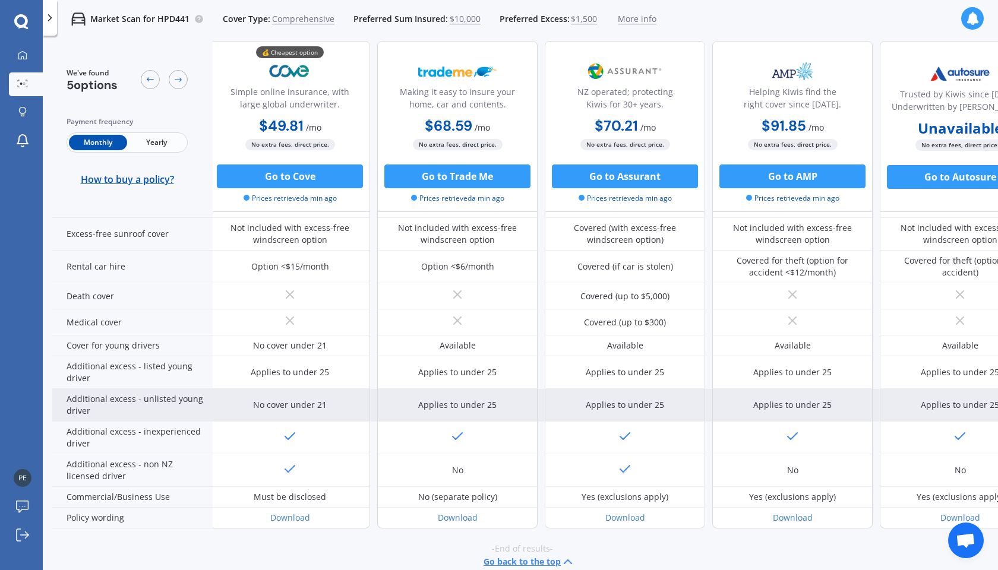
scroll to position [0, 0]
